Goal: Browse casually: Explore the website without a specific task or goal

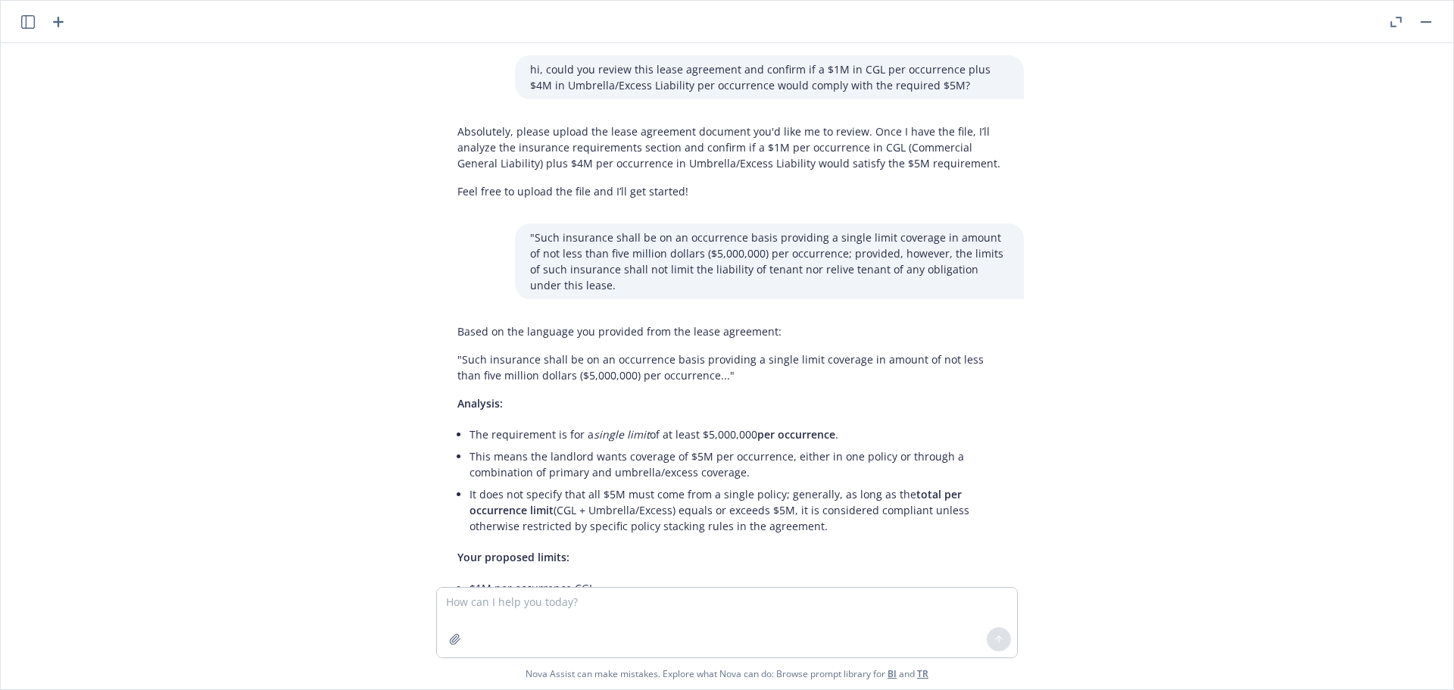
scroll to position [1164, 0]
